Goal: Transaction & Acquisition: Purchase product/service

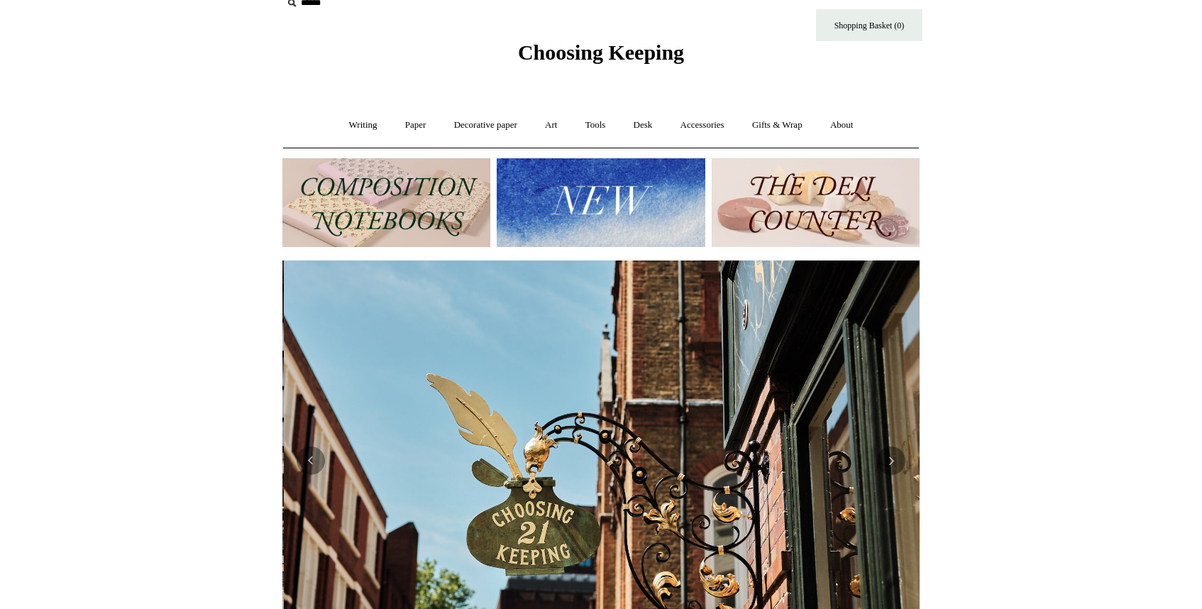
scroll to position [0, 637]
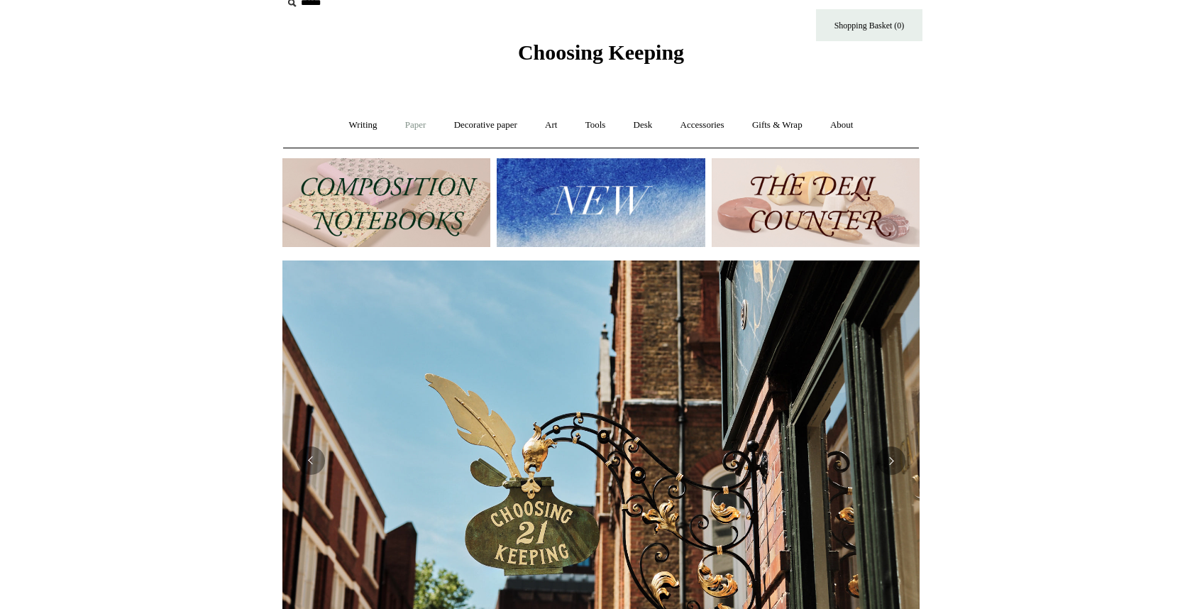
click at [412, 124] on link "Paper +" at bounding box center [415, 125] width 47 height 38
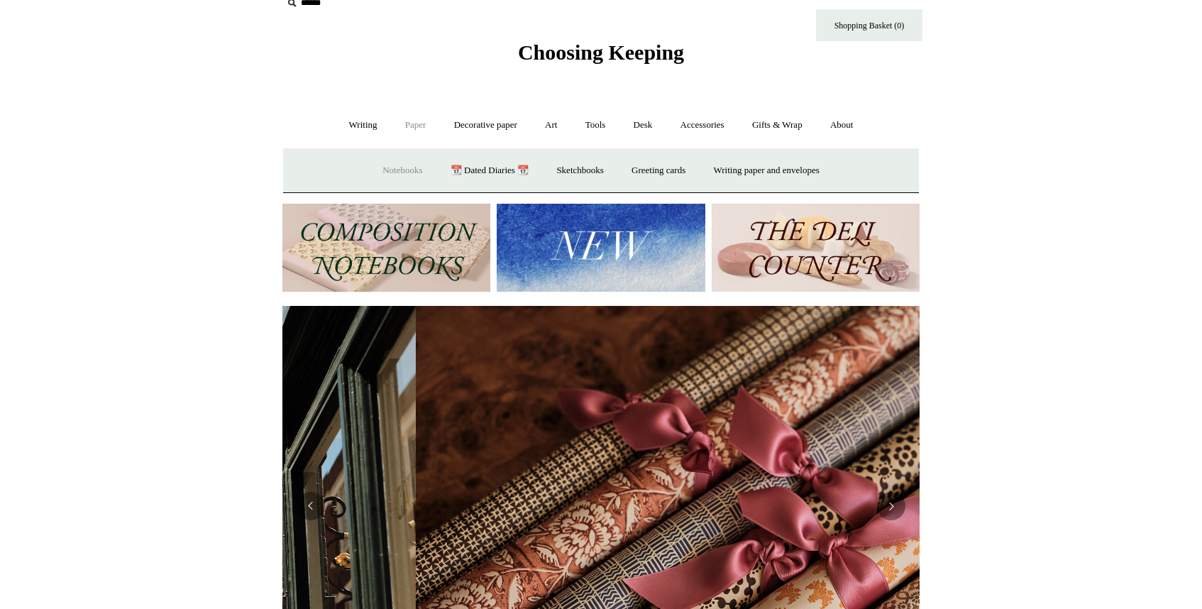
scroll to position [0, 1274]
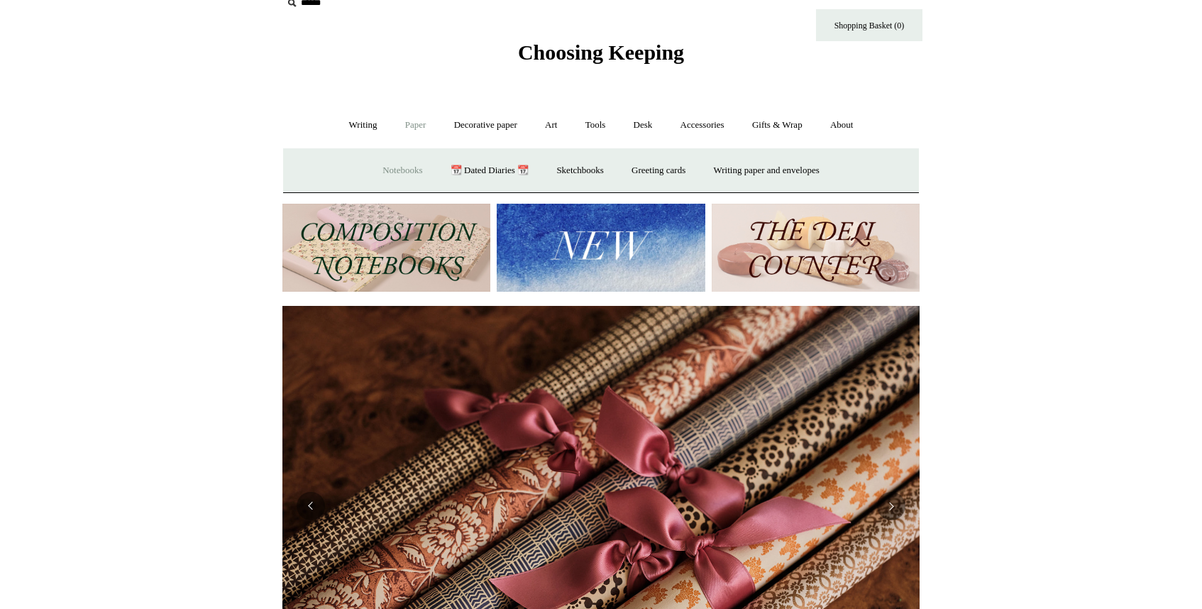
click at [406, 170] on link "Notebooks +" at bounding box center [402, 171] width 65 height 38
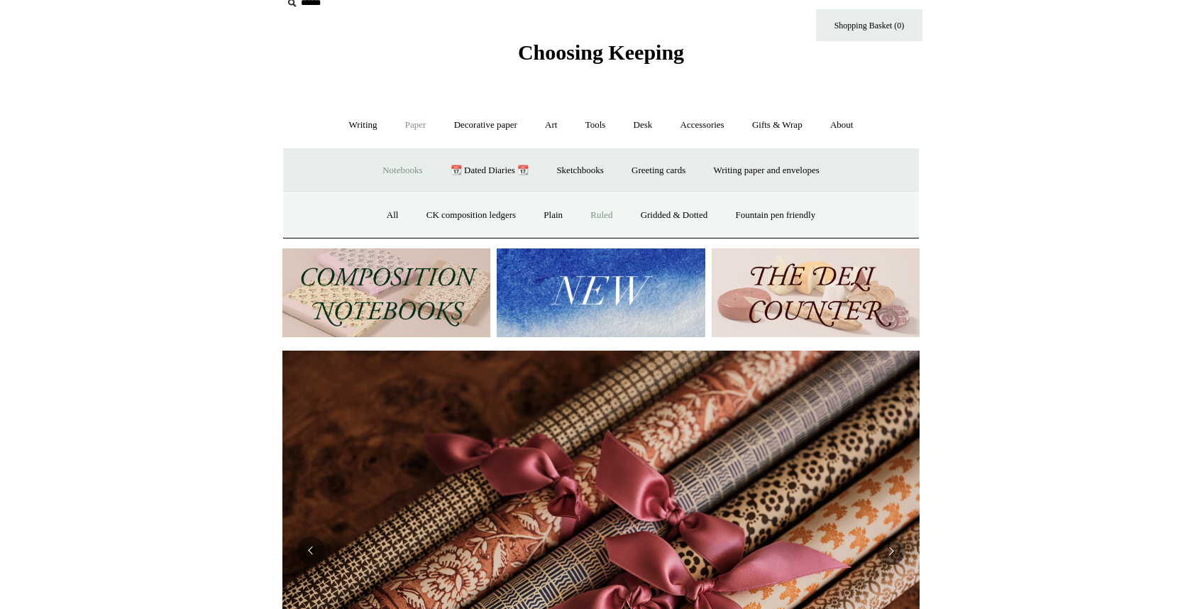
click at [597, 218] on link "Ruled" at bounding box center [602, 216] width 48 height 38
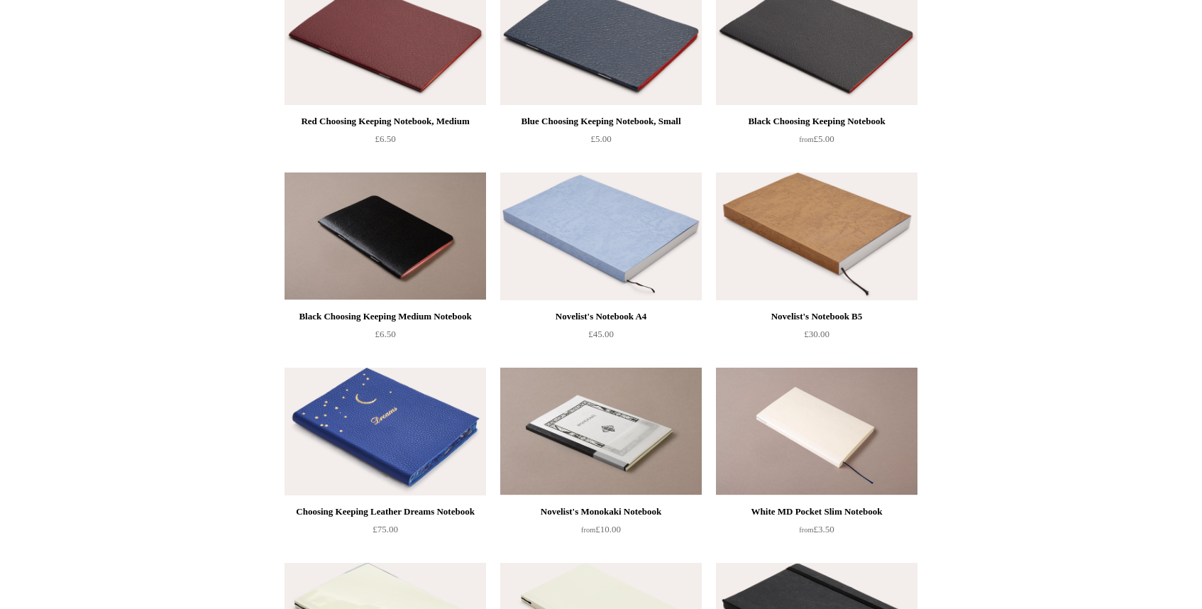
scroll to position [405, 0]
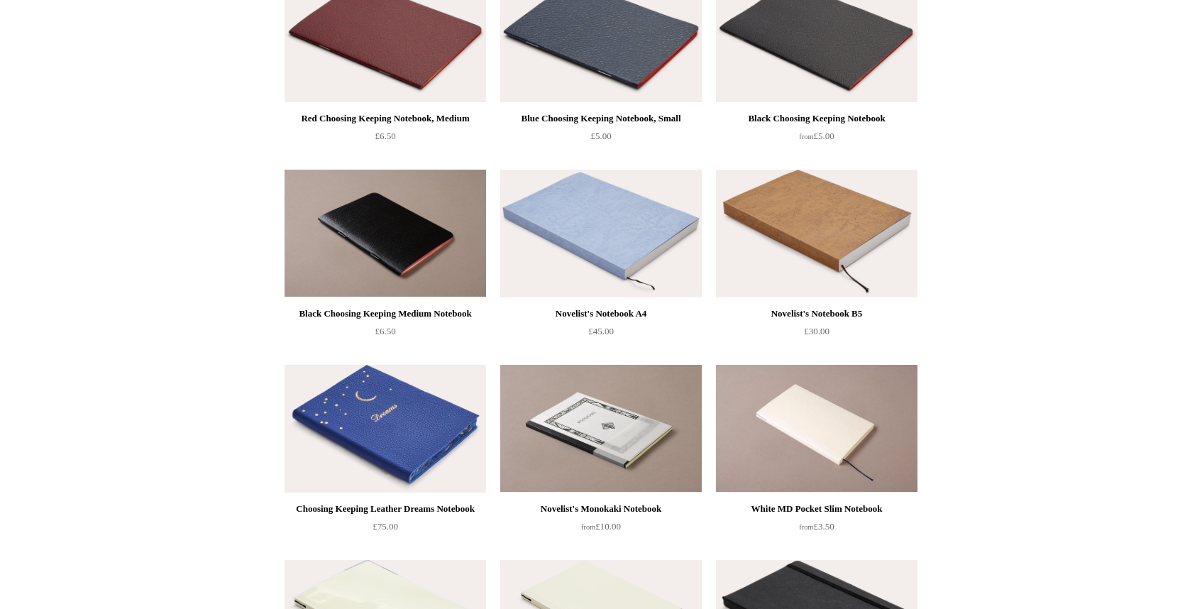
click at [626, 233] on img at bounding box center [600, 234] width 201 height 128
click at [831, 228] on img at bounding box center [816, 234] width 201 height 128
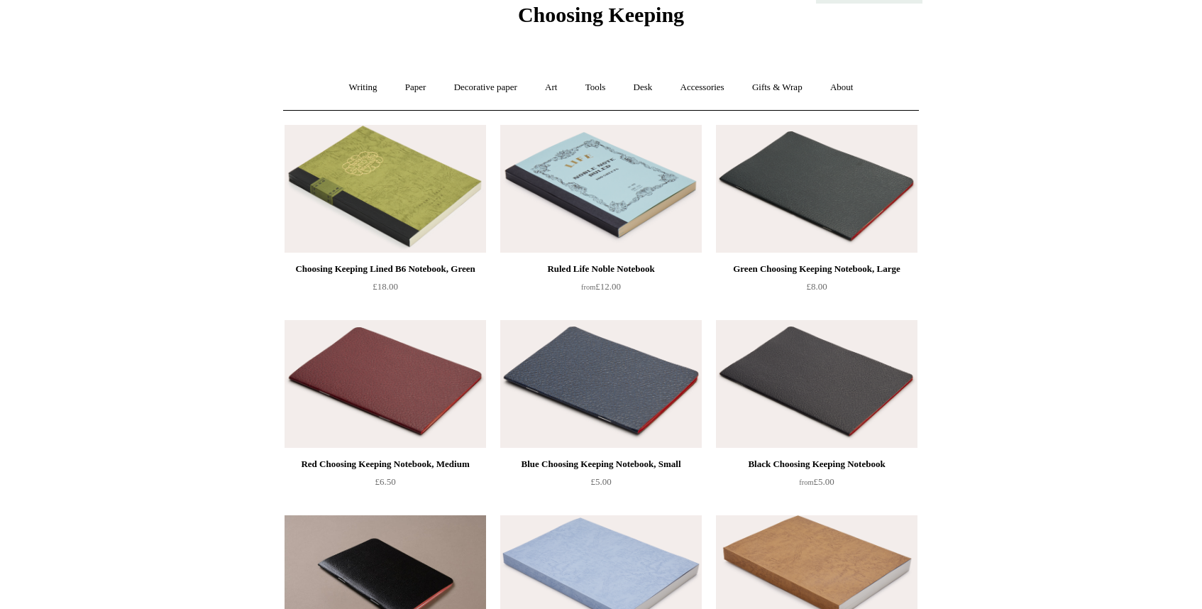
scroll to position [0, 0]
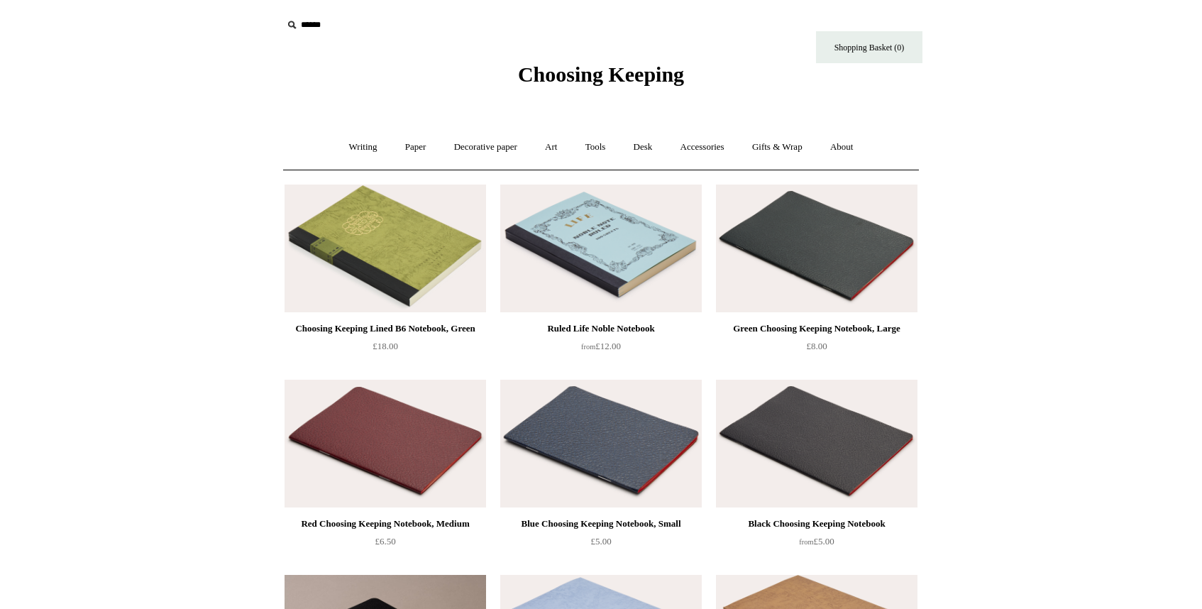
click at [409, 252] on img at bounding box center [385, 248] width 201 height 128
click at [390, 269] on img at bounding box center [385, 248] width 201 height 128
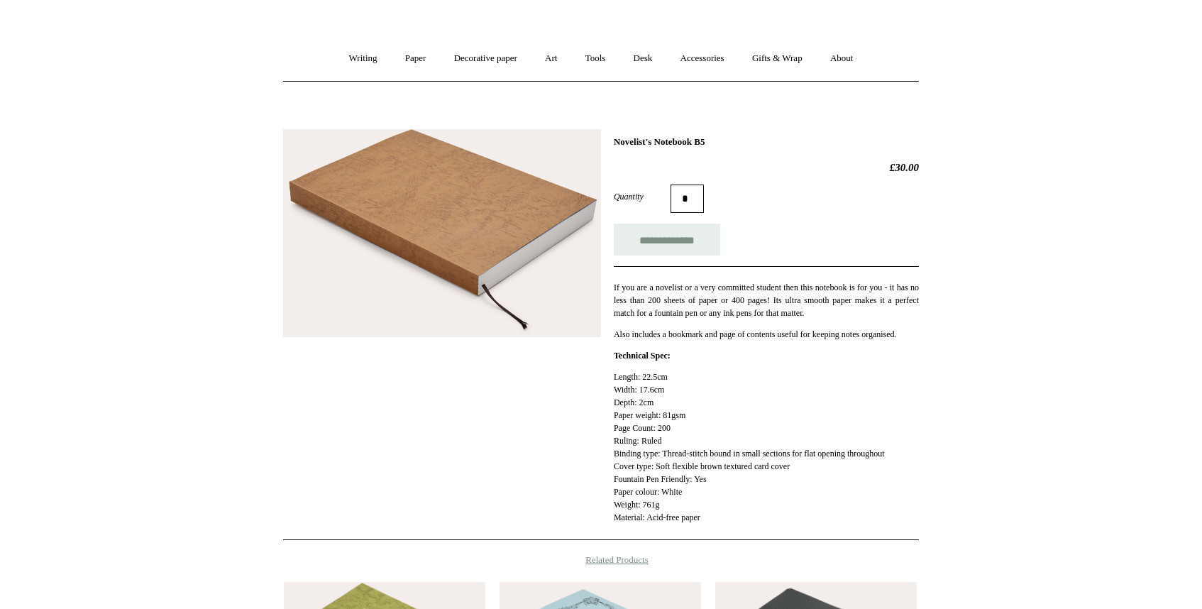
scroll to position [61, 0]
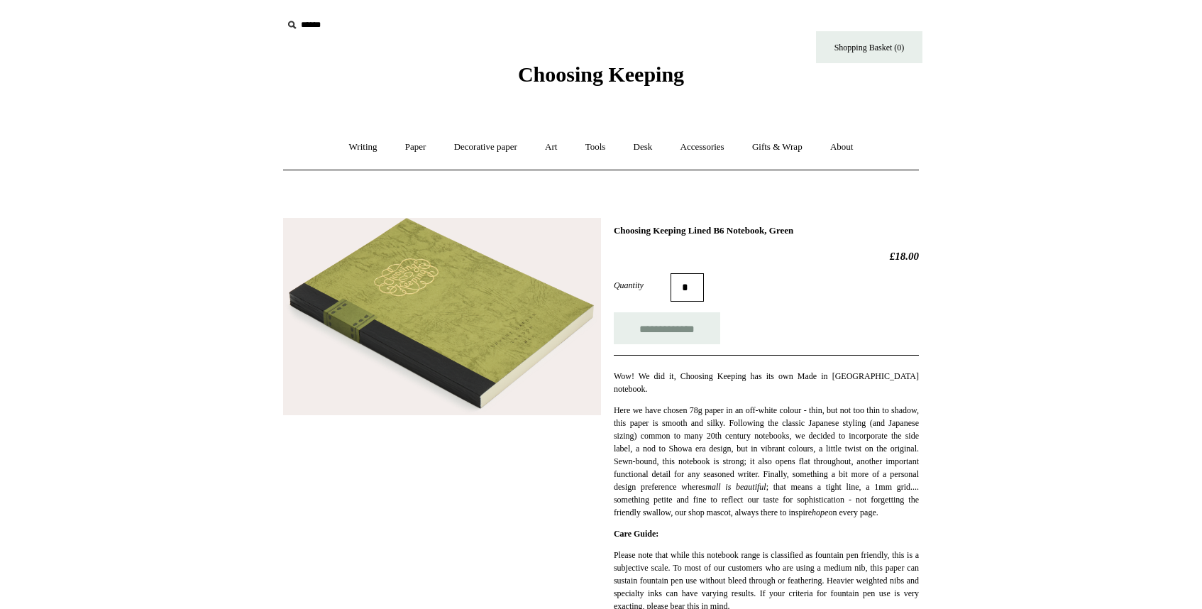
scroll to position [10, 0]
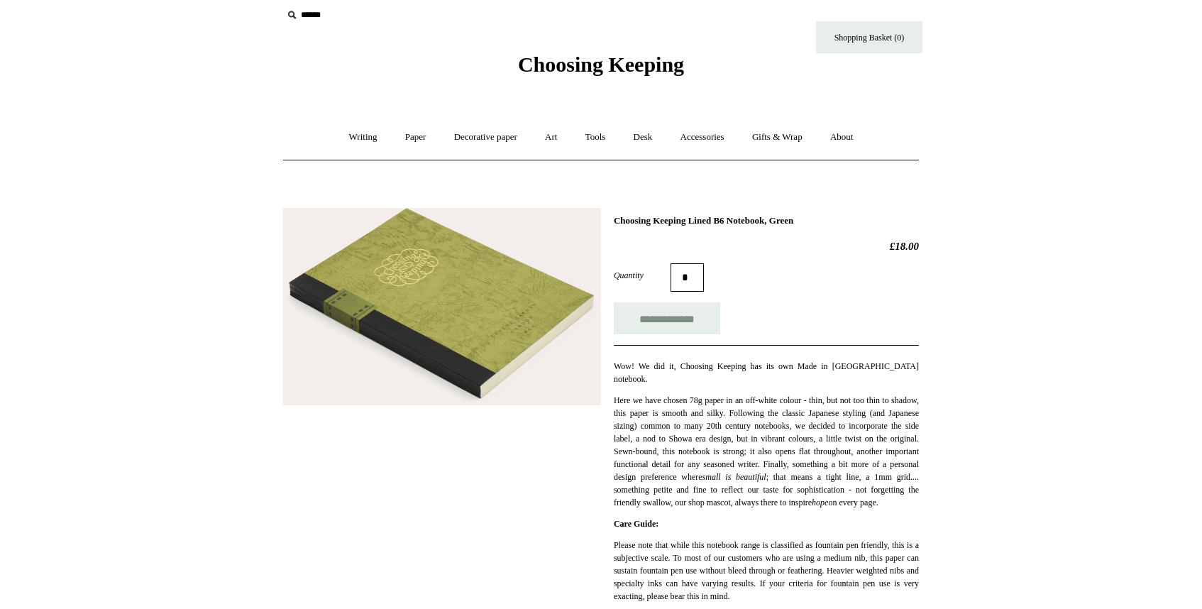
click at [460, 338] on img at bounding box center [442, 307] width 318 height 198
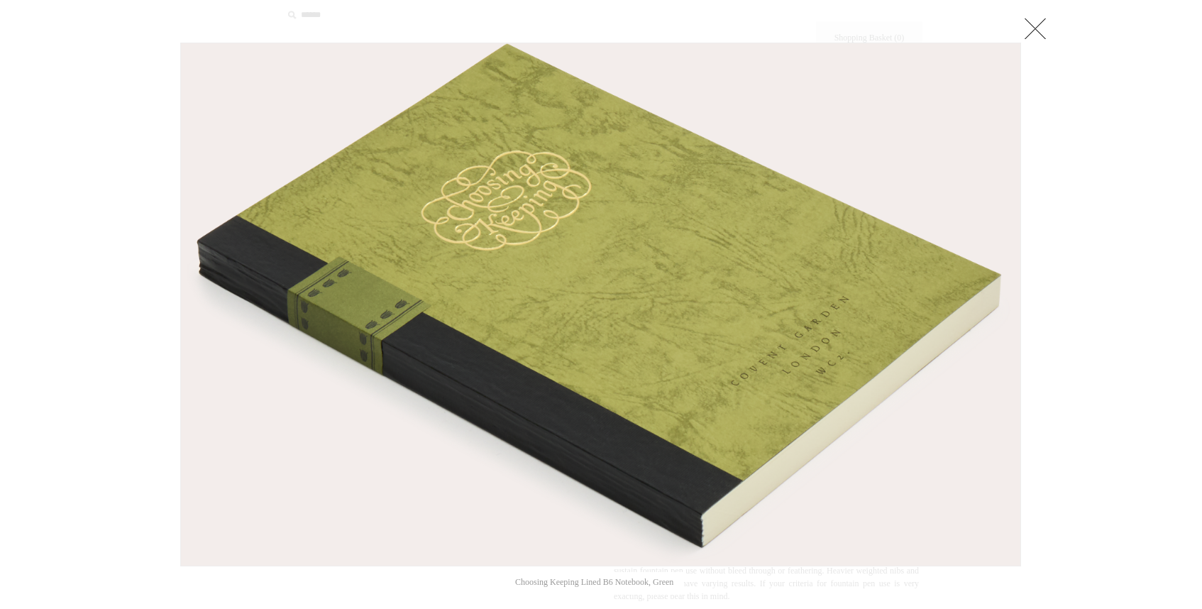
click at [492, 338] on img at bounding box center [600, 304] width 839 height 522
click at [561, 402] on img at bounding box center [600, 304] width 839 height 522
click at [1037, 30] on link at bounding box center [1035, 28] width 28 height 28
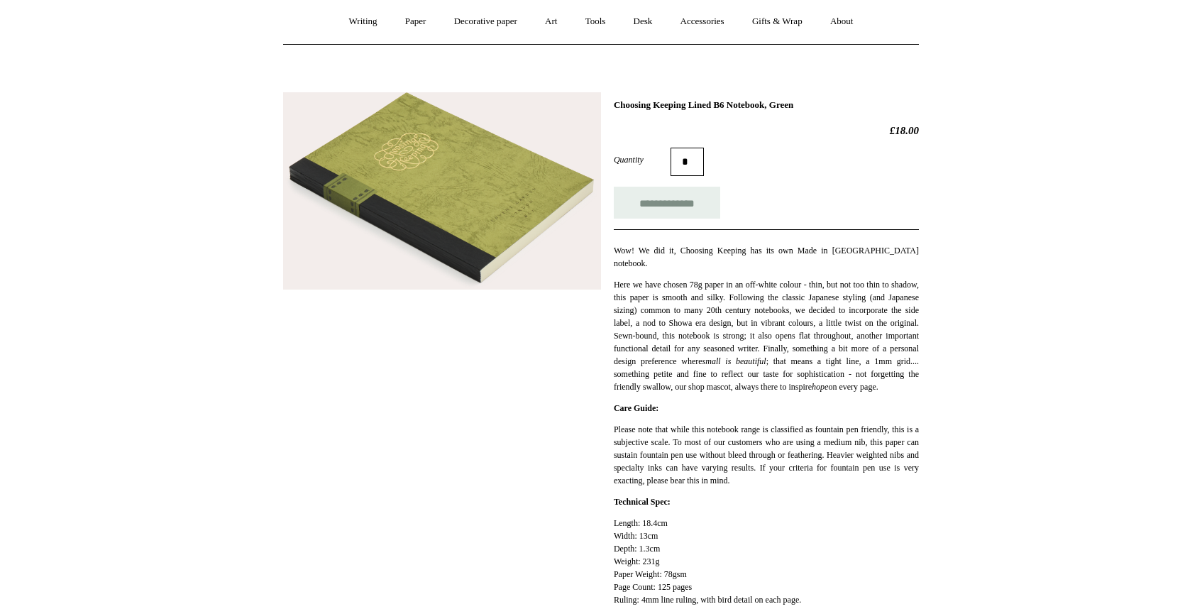
scroll to position [125, 0]
